Goal: Information Seeking & Learning: Learn about a topic

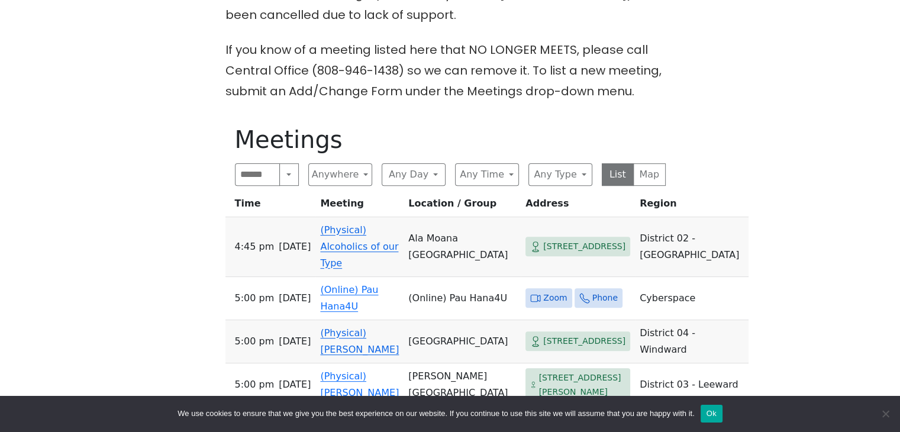
scroll to position [414, 0]
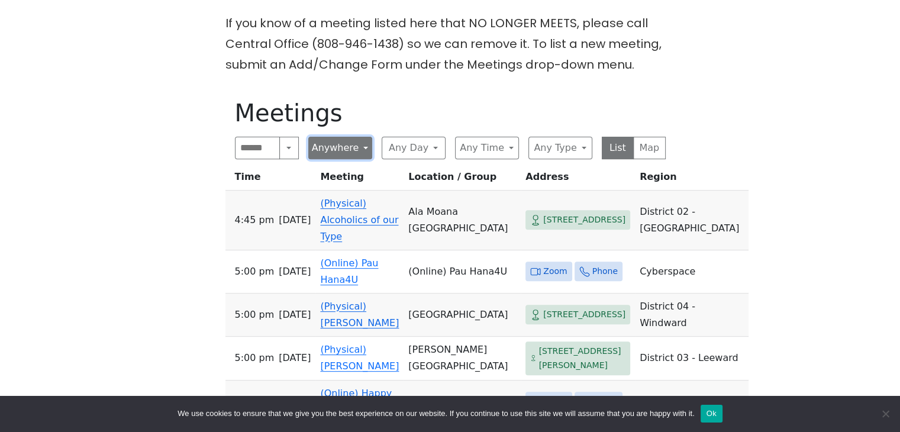
click at [360, 151] on button "Anywhere" at bounding box center [340, 148] width 64 height 22
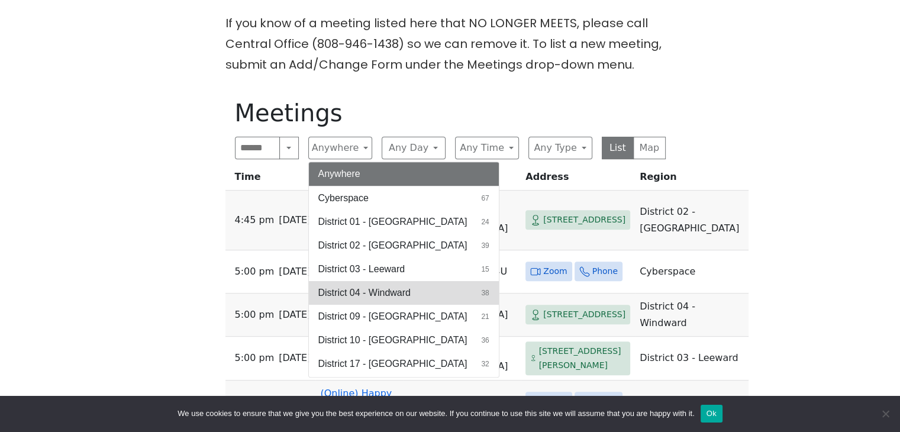
click at [387, 290] on span "District 04 - Windward" at bounding box center [364, 293] width 92 height 14
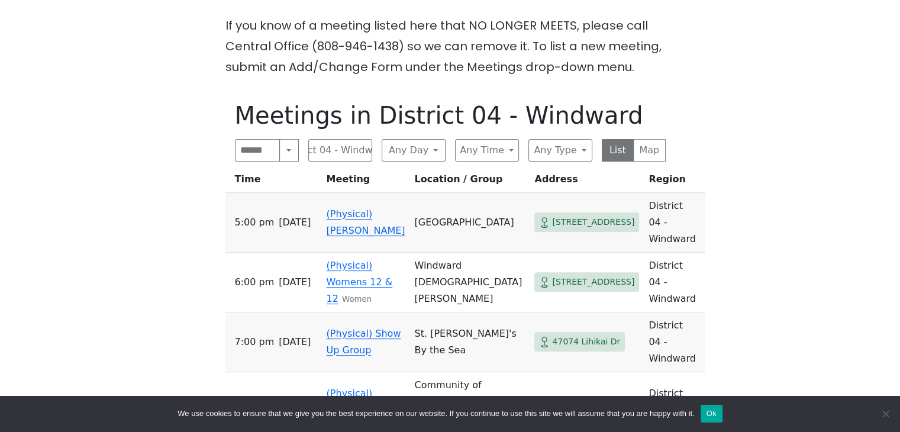
scroll to position [296, 0]
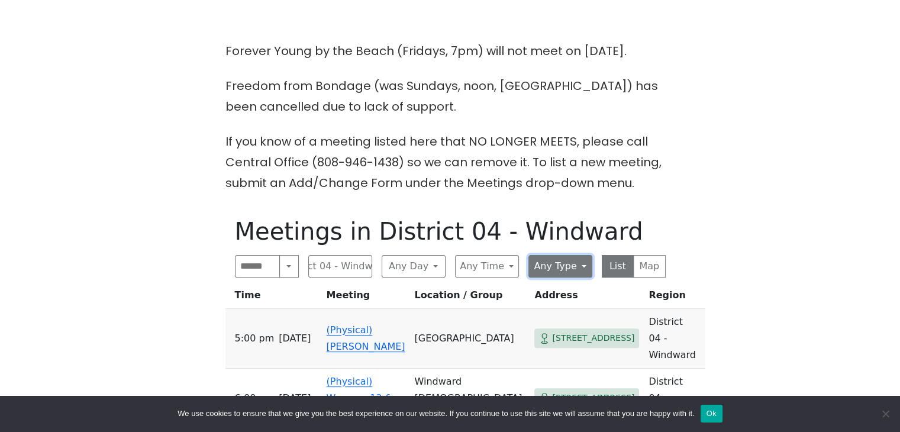
click at [586, 262] on button "Any Type" at bounding box center [560, 266] width 64 height 22
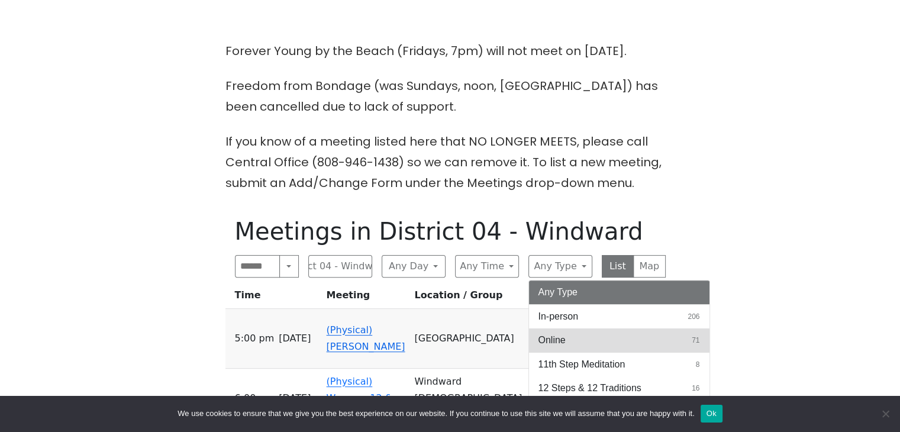
click at [582, 336] on button "Online 71" at bounding box center [619, 340] width 180 height 24
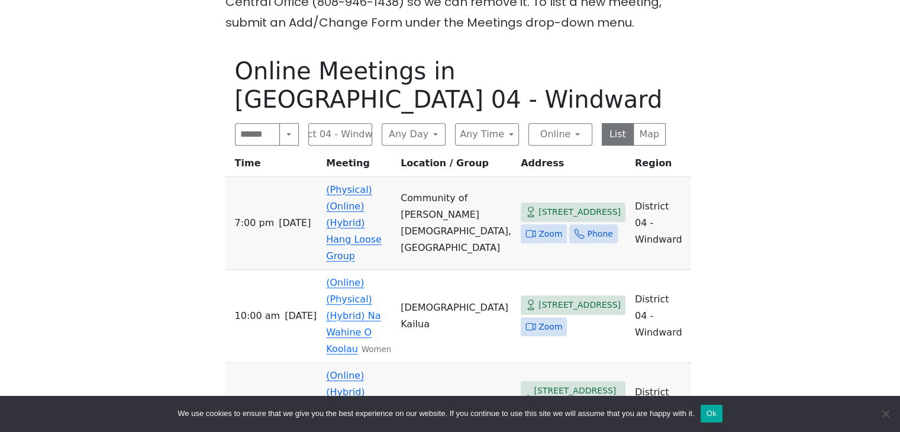
scroll to position [355, 0]
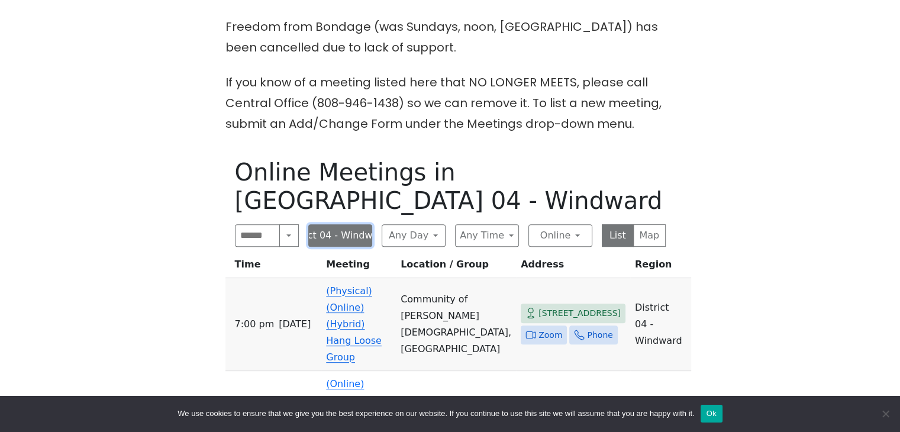
click at [360, 224] on button "District 04 - Windward" at bounding box center [340, 235] width 64 height 22
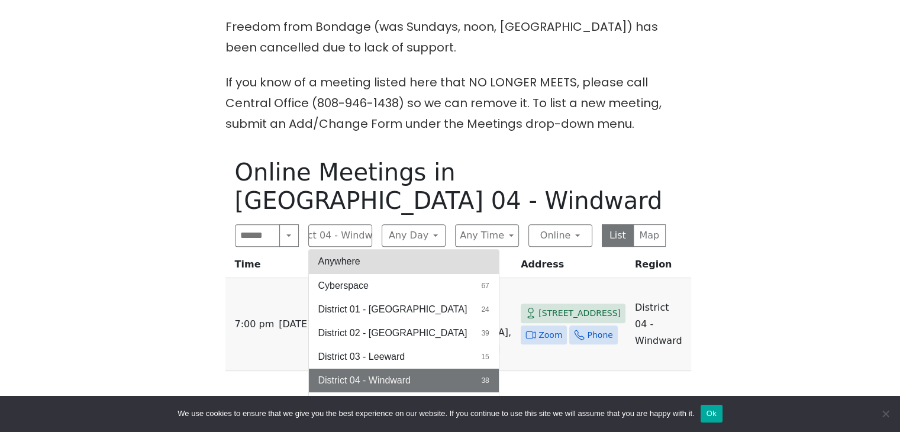
click at [339, 250] on button "Anywhere" at bounding box center [404, 262] width 190 height 24
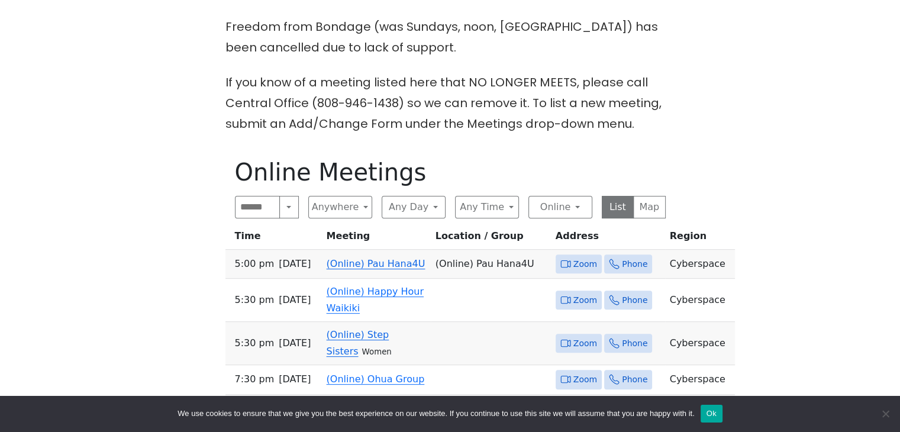
scroll to position [473, 0]
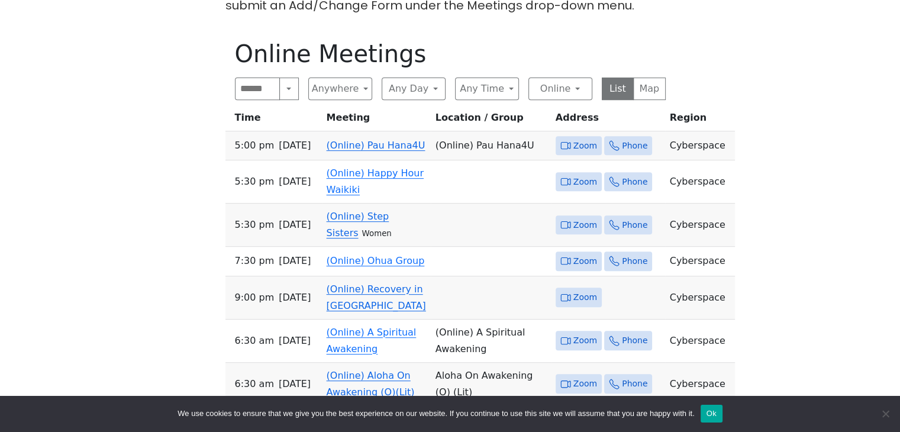
click at [573, 153] on span "Zoom" at bounding box center [585, 145] width 24 height 15
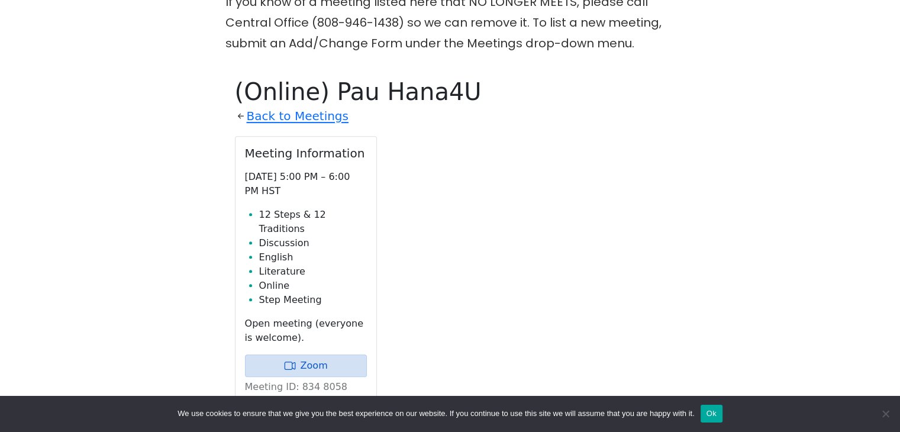
scroll to position [503, 0]
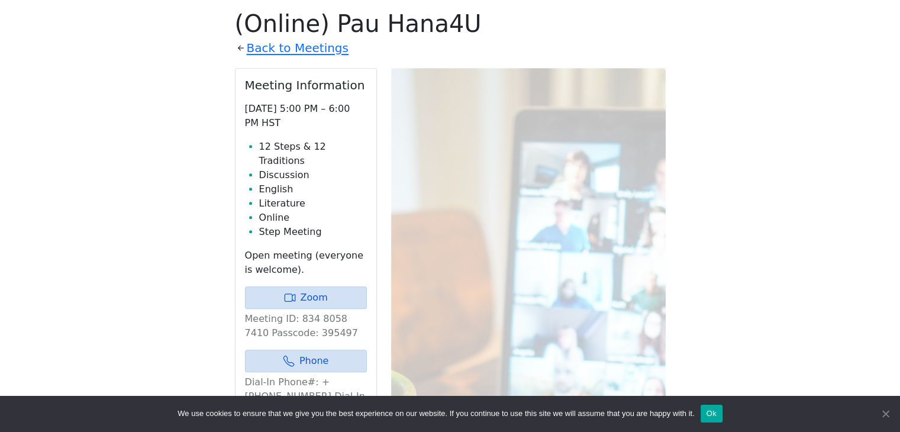
click at [886, 417] on span "Cookie Notice" at bounding box center [885, 414] width 12 height 12
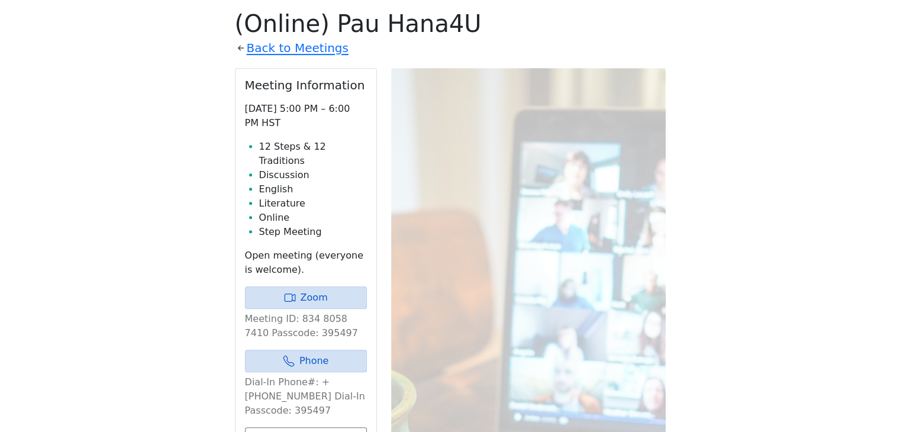
scroll to position [563, 0]
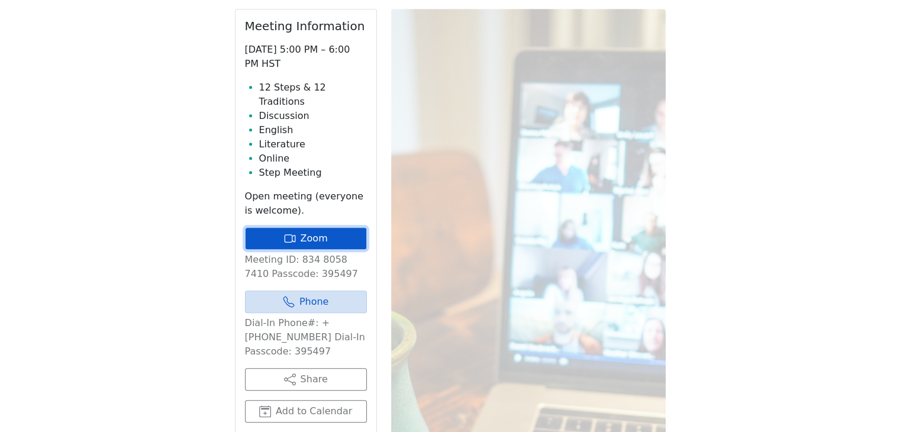
click at [319, 227] on link "Zoom" at bounding box center [306, 238] width 122 height 22
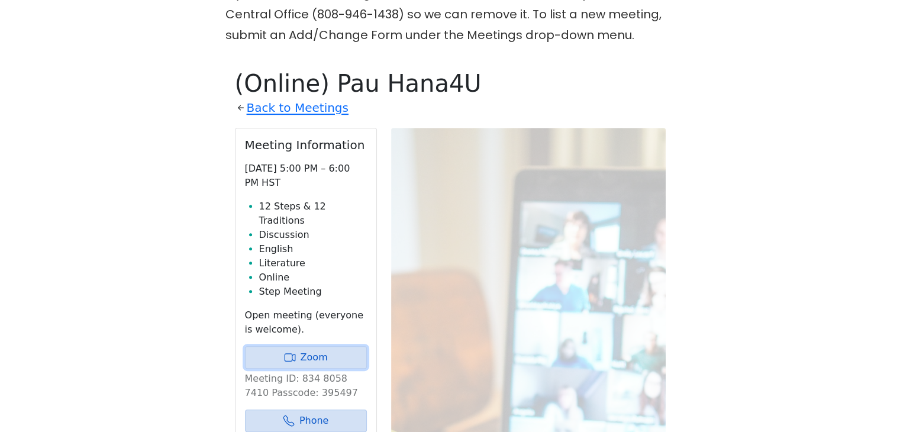
scroll to position [444, 0]
click at [311, 345] on link "Zoom" at bounding box center [306, 356] width 122 height 22
